Goal: Task Accomplishment & Management: Manage account settings

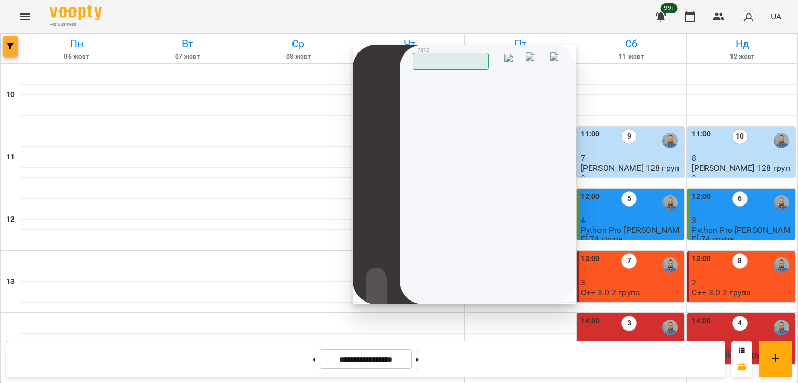
click at [7, 42] on button "button" at bounding box center [10, 46] width 15 height 21
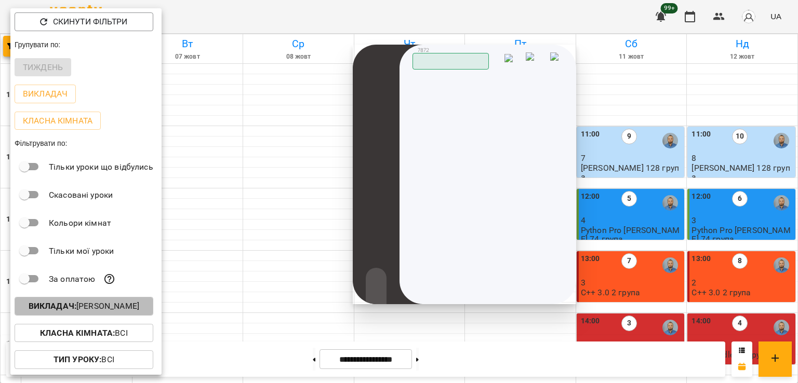
click at [115, 310] on p "Викладач : [PERSON_NAME]" at bounding box center [84, 306] width 111 height 12
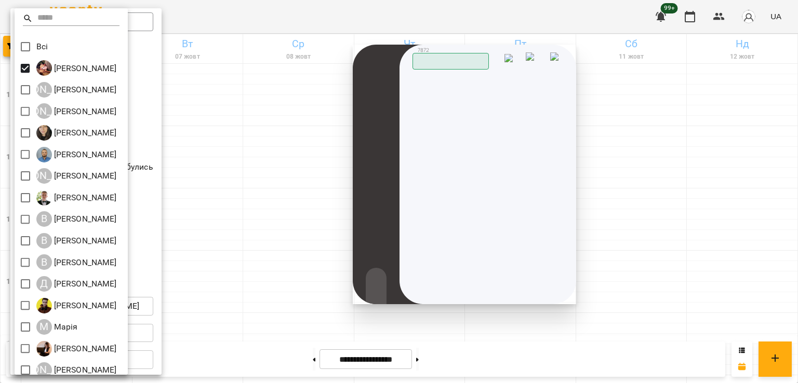
click at [562, 58] on img at bounding box center [557, 60] width 15 height 16
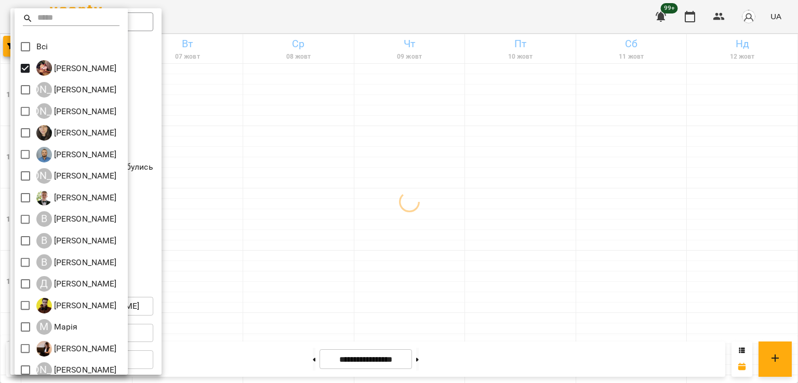
drag, startPoint x: 460, startPoint y: 182, endPoint x: 480, endPoint y: 218, distance: 41.4
click at [460, 183] on div at bounding box center [399, 191] width 798 height 383
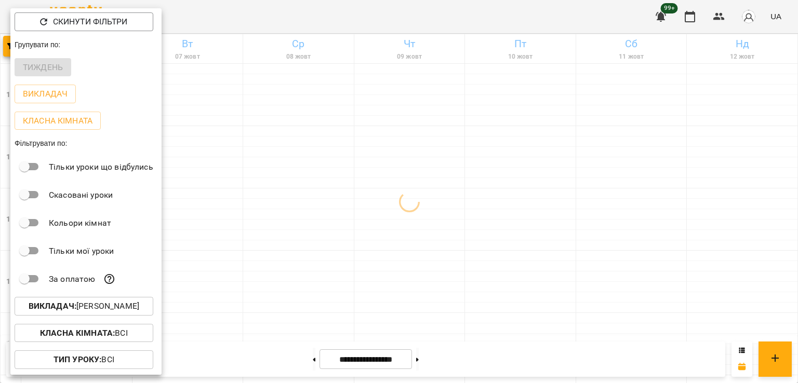
click at [516, 269] on div at bounding box center [399, 191] width 798 height 383
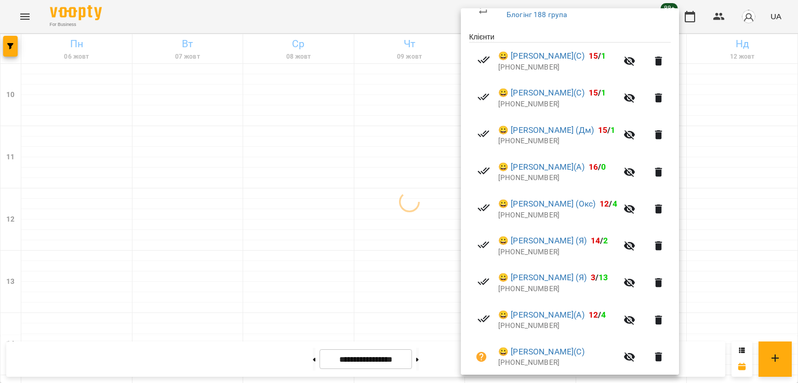
scroll to position [208, 0]
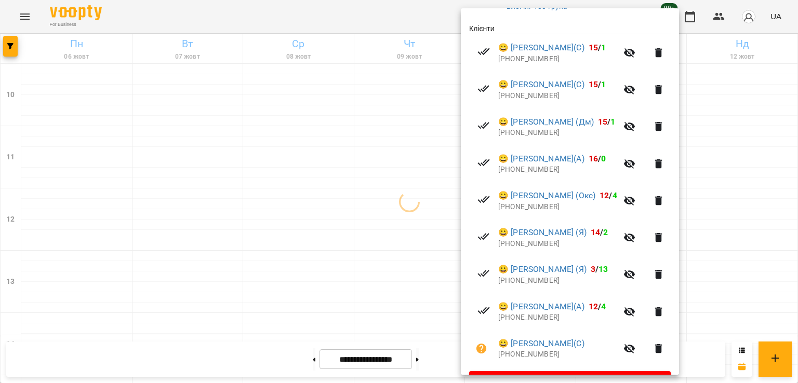
click at [418, 260] on div at bounding box center [399, 191] width 798 height 383
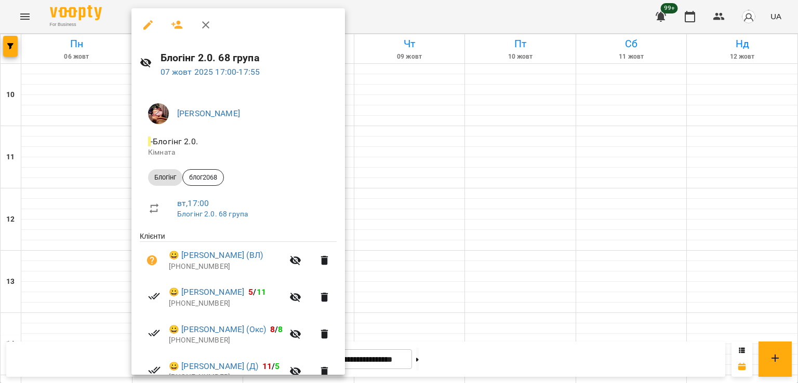
click at [507, 208] on div at bounding box center [399, 191] width 798 height 383
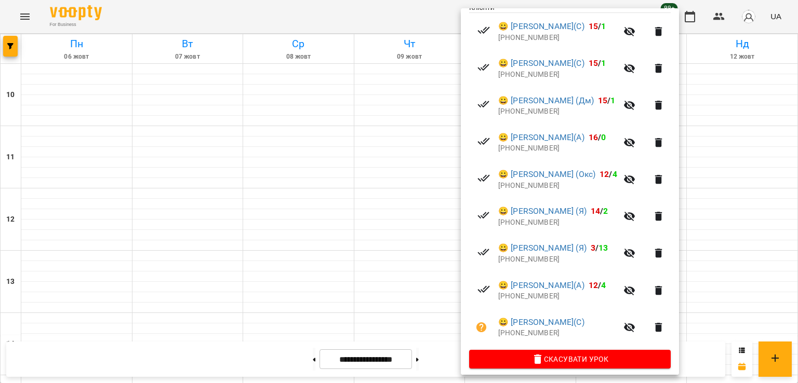
scroll to position [237, 0]
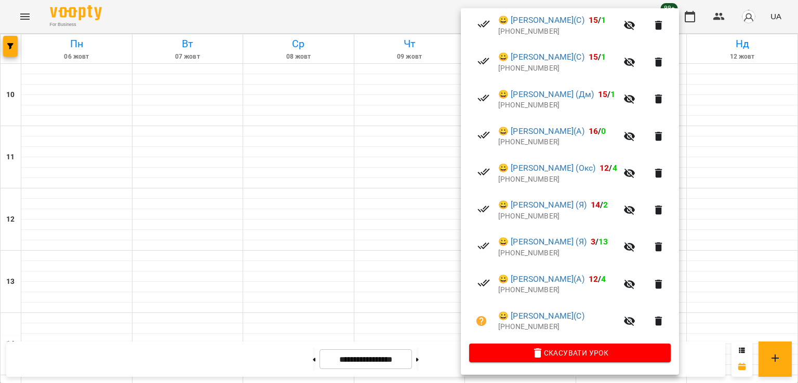
click at [374, 241] on div at bounding box center [399, 191] width 798 height 383
